Goal: Task Accomplishment & Management: Use online tool/utility

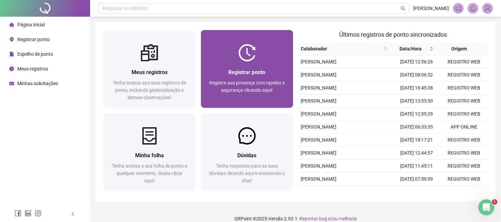
drag, startPoint x: 0, startPoint y: 0, endPoint x: 262, endPoint y: 72, distance: 272.1
click at [262, 72] on span "Registrar ponto" at bounding box center [246, 72] width 37 height 6
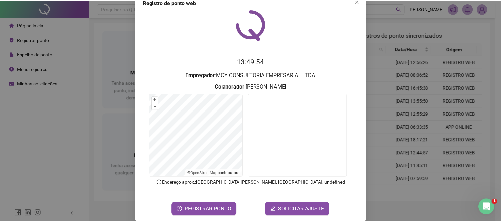
scroll to position [24, 0]
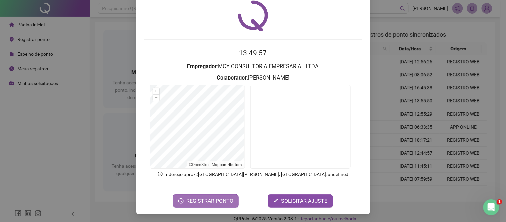
click at [225, 200] on span "REGISTRAR PONTO" at bounding box center [210, 201] width 47 height 8
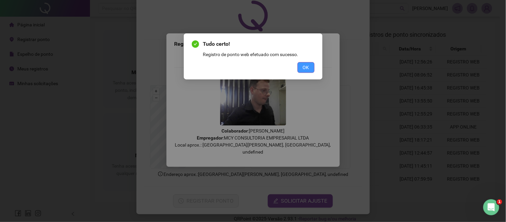
click at [311, 68] on button "OK" at bounding box center [306, 67] width 17 height 11
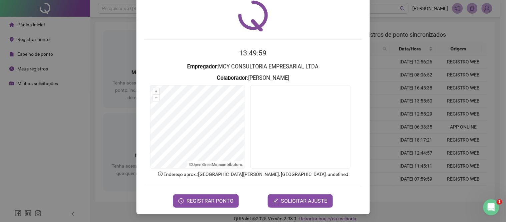
click at [428, 34] on div "Registro de ponto web 13:49:59 Empregador : MCY CONSULTORIA EMPRESARIAL LTDA Co…" at bounding box center [253, 111] width 506 height 222
